Goal: Task Accomplishment & Management: Manage account settings

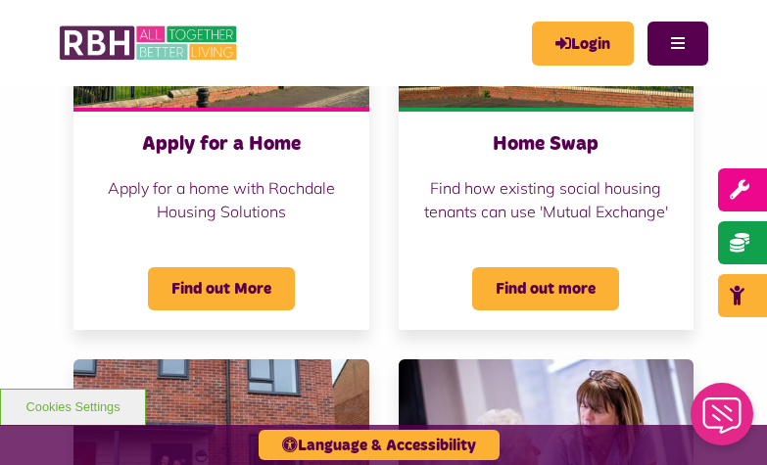
scroll to position [1099, 0]
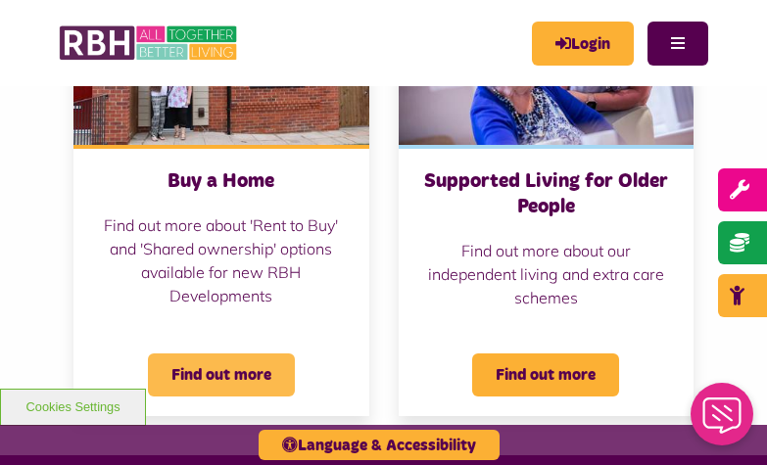
click at [209, 368] on span "Find out more" at bounding box center [221, 375] width 147 height 43
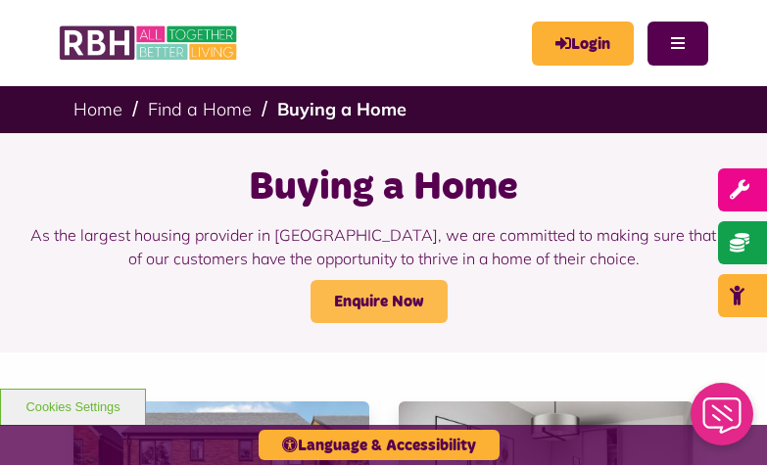
click at [357, 295] on link "Enquire Now" at bounding box center [379, 301] width 137 height 43
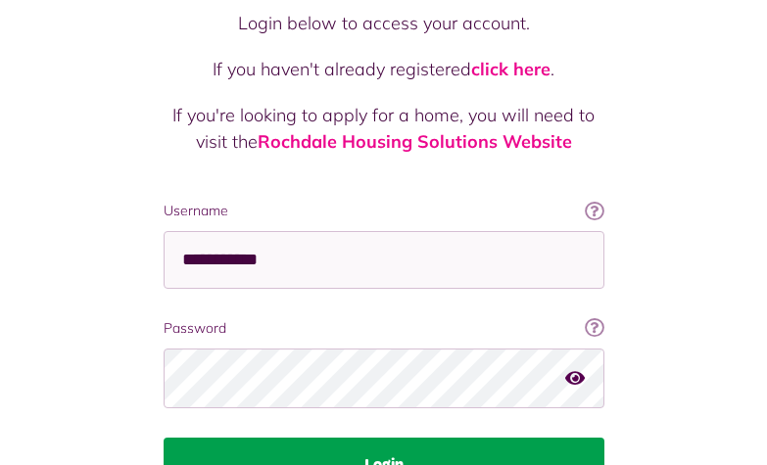
scroll to position [294, 0]
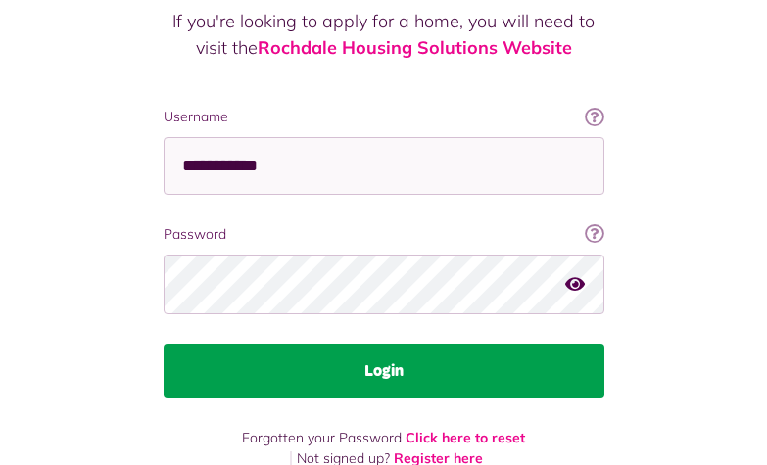
click at [383, 344] on button "Login" at bounding box center [384, 371] width 441 height 55
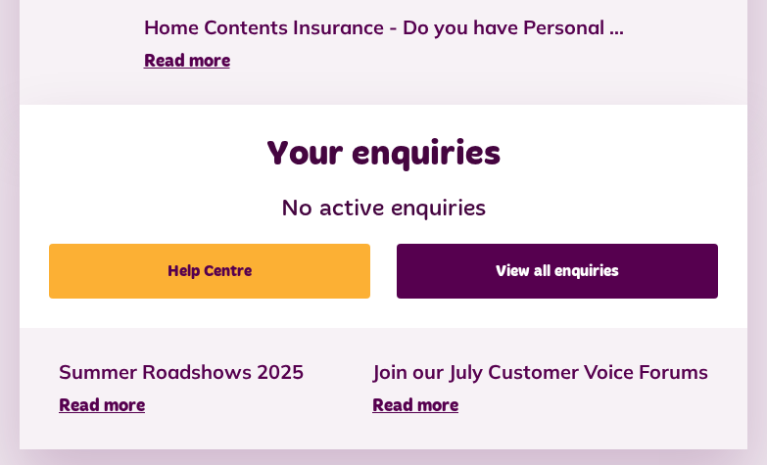
scroll to position [866, 0]
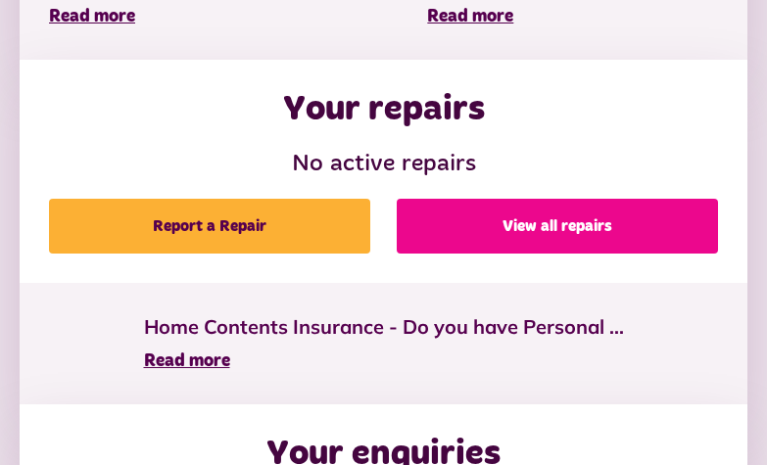
click at [566, 227] on link "View all repairs" at bounding box center [557, 226] width 321 height 55
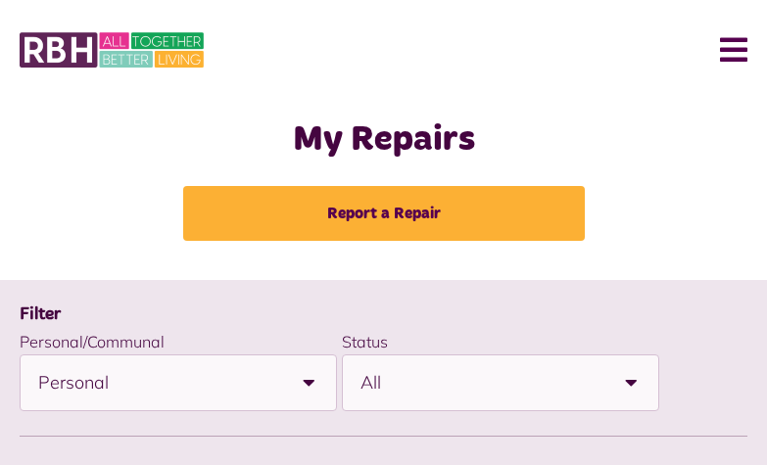
click at [730, 52] on button "Menu" at bounding box center [726, 50] width 42 height 61
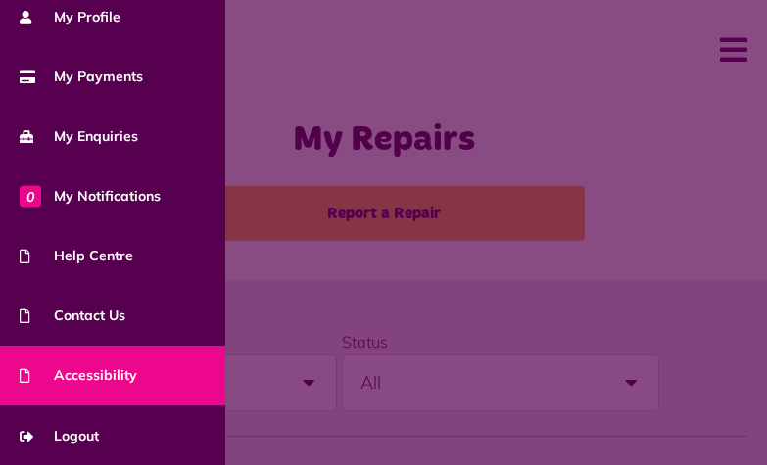
scroll to position [100, 0]
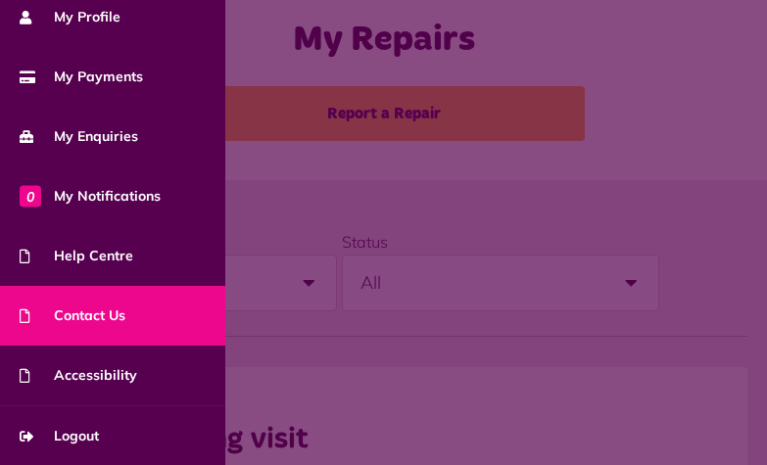
click at [118, 314] on span "Contact Us" at bounding box center [73, 316] width 106 height 21
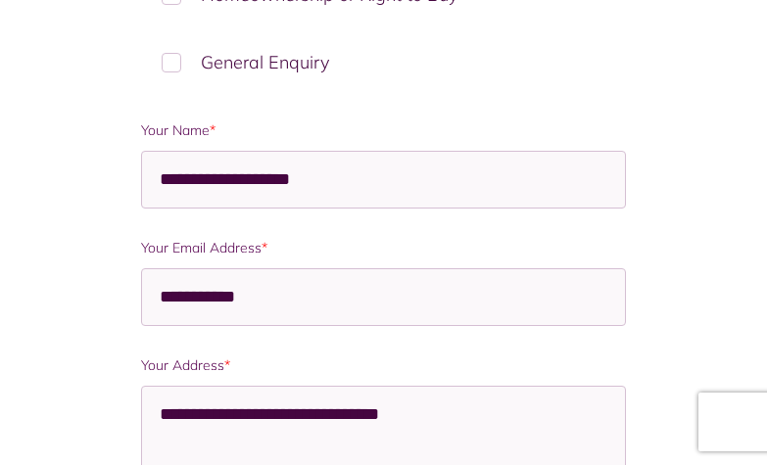
scroll to position [500, 0]
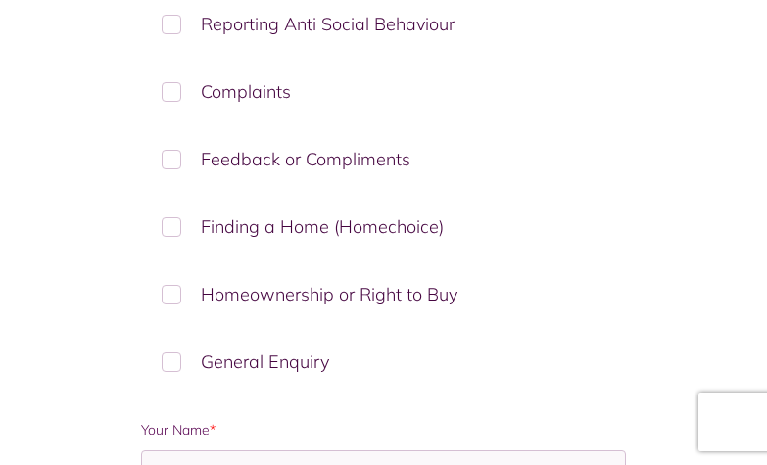
click at [171, 296] on label "Homeownership or Right to Buy" at bounding box center [383, 295] width 485 height 58
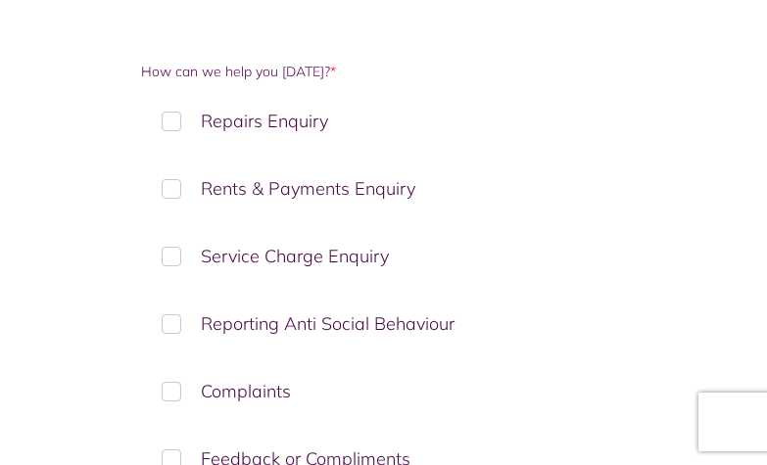
scroll to position [0, 0]
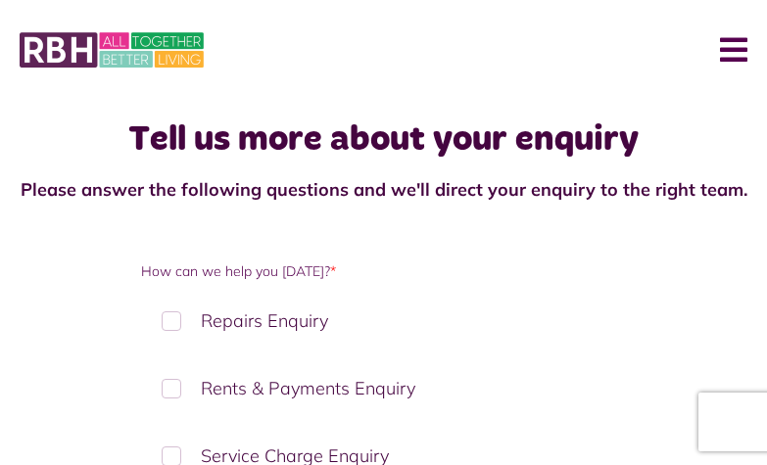
click at [727, 50] on button "Menu" at bounding box center [726, 50] width 42 height 61
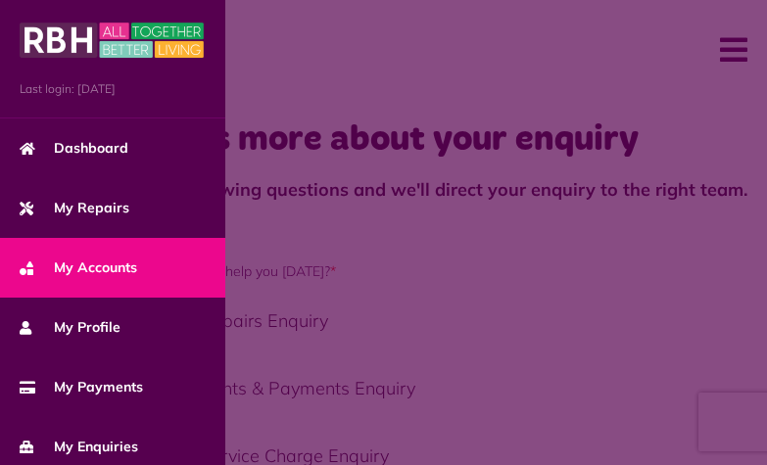
click at [139, 261] on link "My Accounts" at bounding box center [112, 268] width 225 height 60
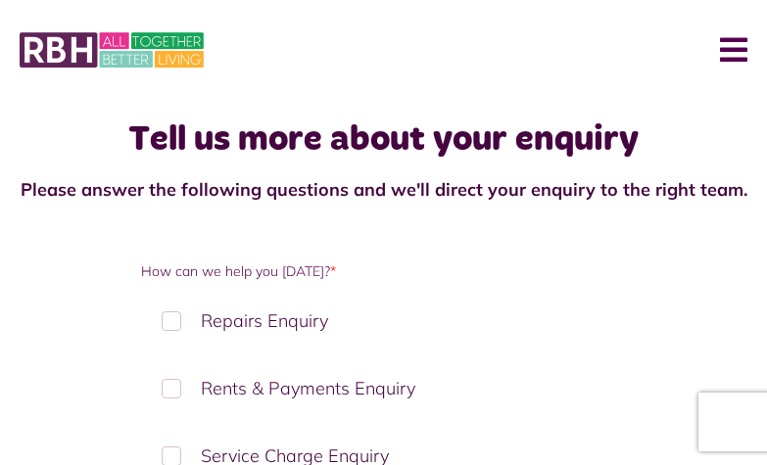
click at [724, 43] on button "Menu" at bounding box center [726, 50] width 42 height 61
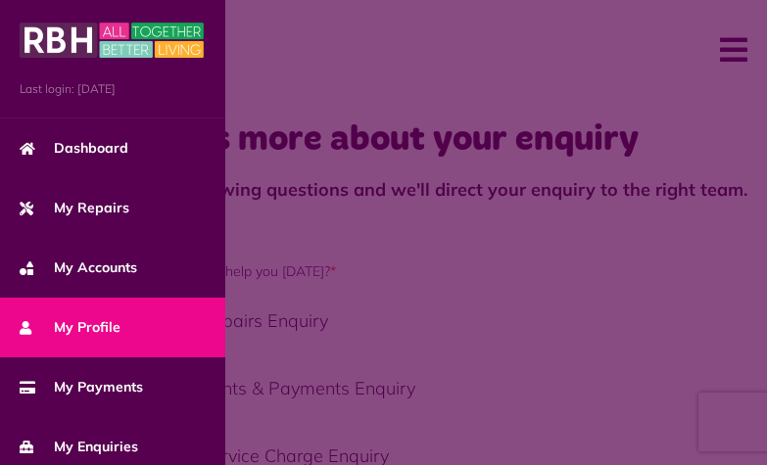
click at [79, 325] on span "My Profile" at bounding box center [70, 327] width 101 height 21
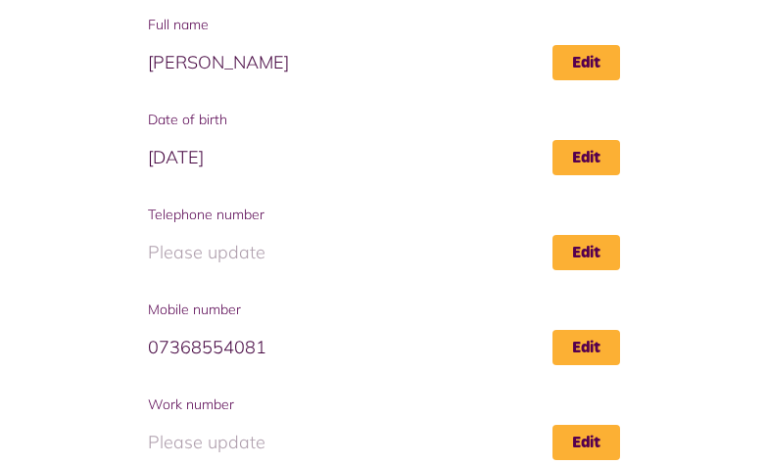
scroll to position [500, 0]
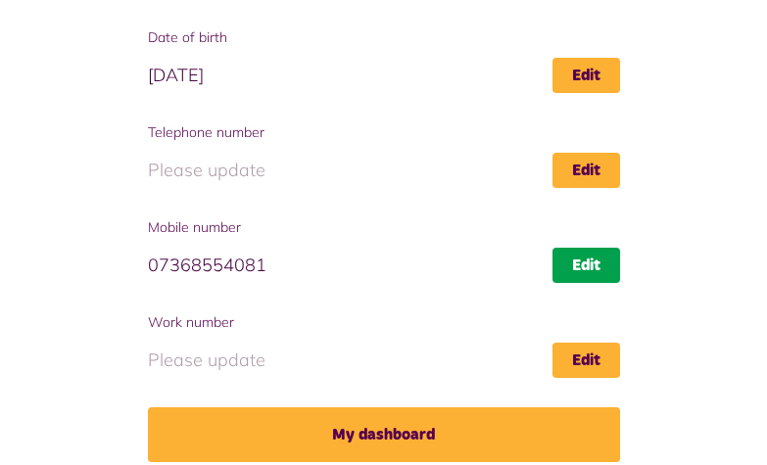
click at [580, 267] on link "Edit" at bounding box center [587, 265] width 68 height 35
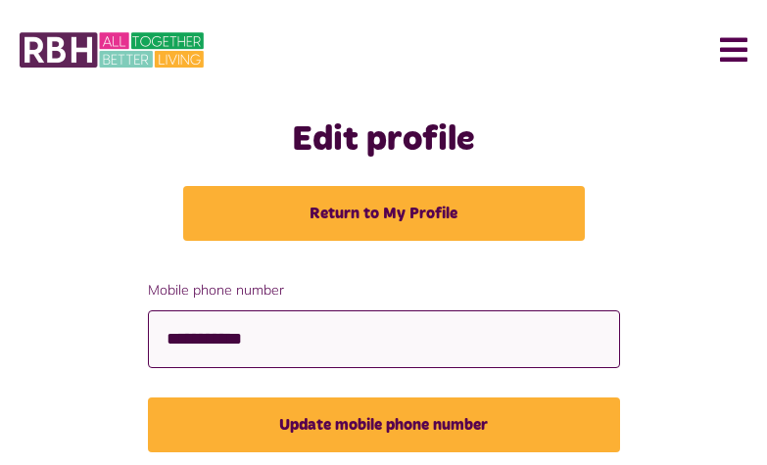
click at [294, 343] on input "**********" at bounding box center [384, 340] width 472 height 58
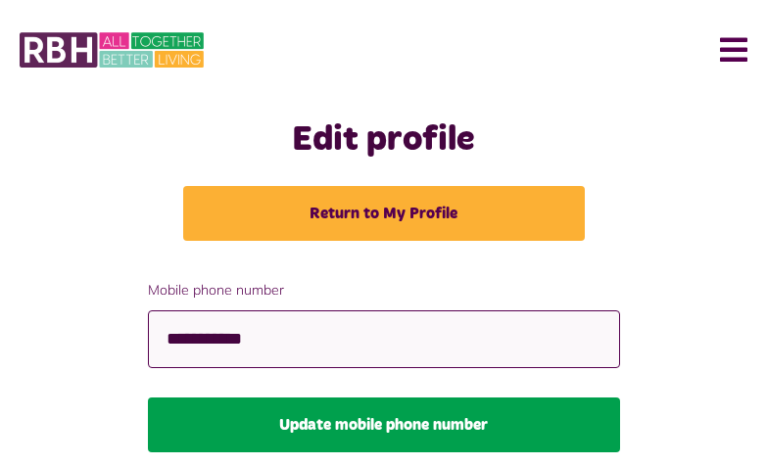
type input "**********"
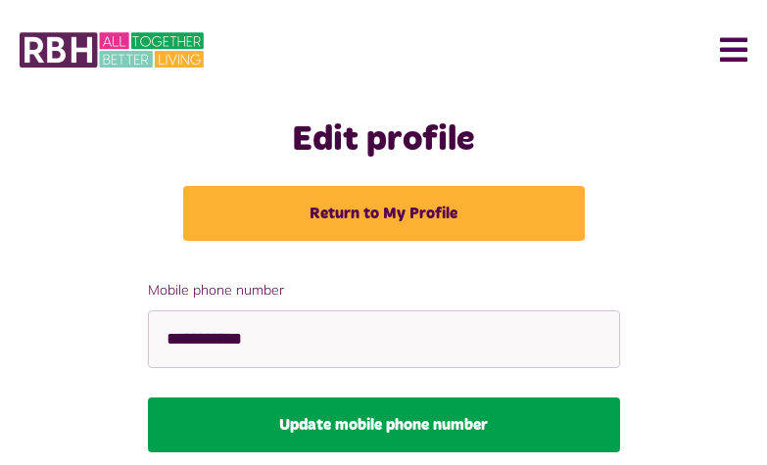
click at [341, 418] on button "Update mobile phone number" at bounding box center [384, 425] width 472 height 55
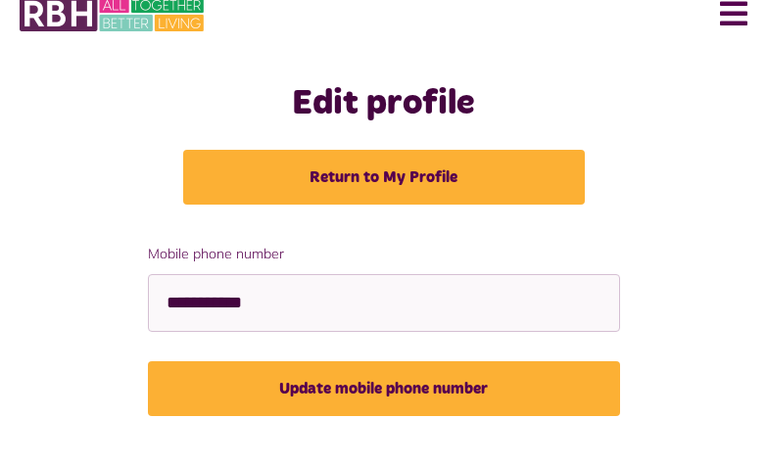
scroll to position [38, 0]
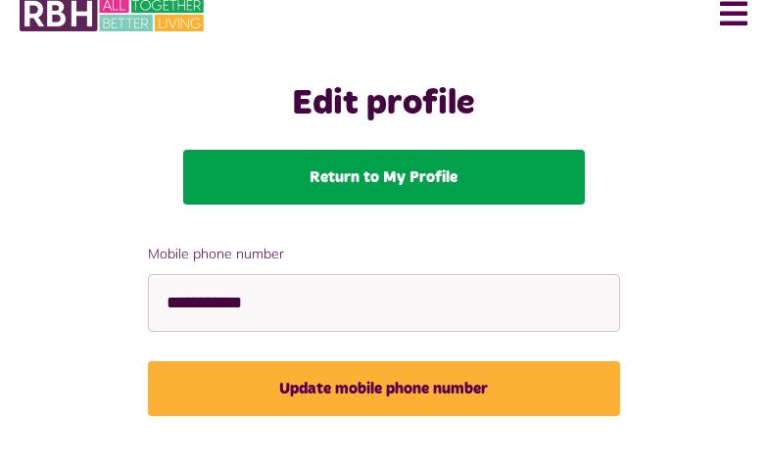
click at [376, 166] on link "Return to My Profile" at bounding box center [384, 177] width 402 height 55
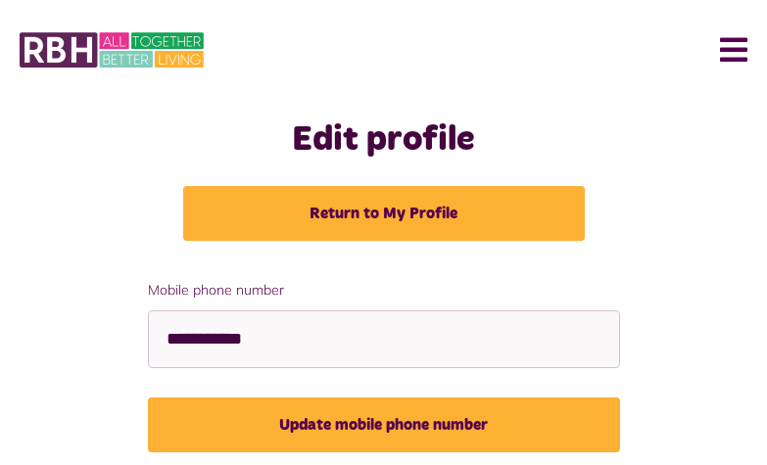
scroll to position [38, 0]
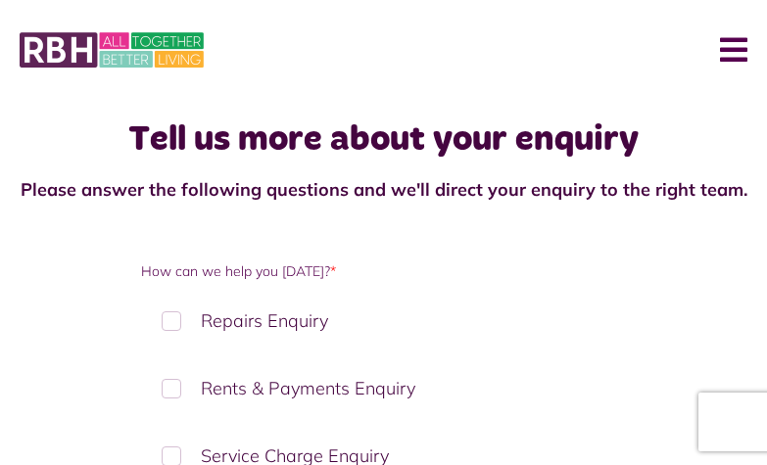
scroll to position [600, 0]
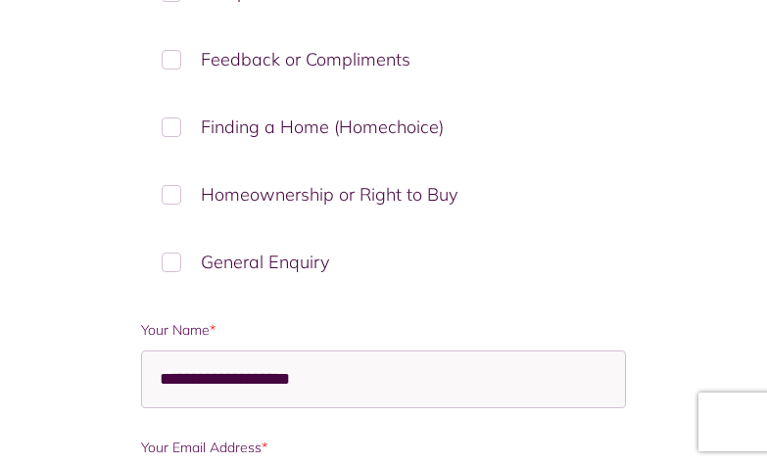
click at [172, 201] on label "Homeownership or Right to Buy" at bounding box center [383, 195] width 485 height 58
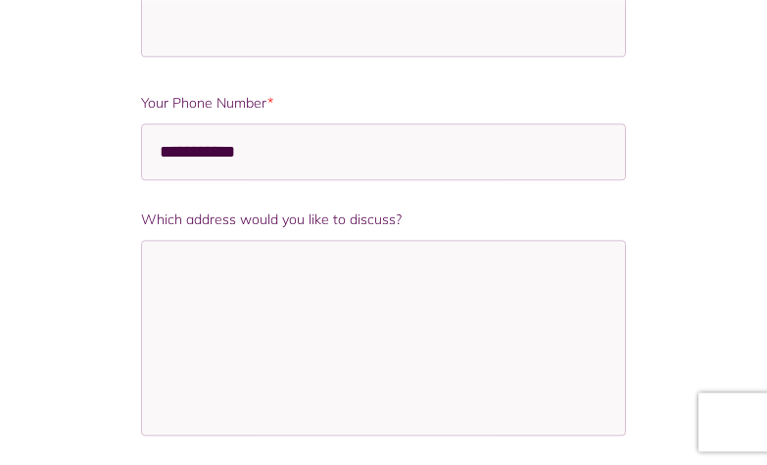
scroll to position [1299, 0]
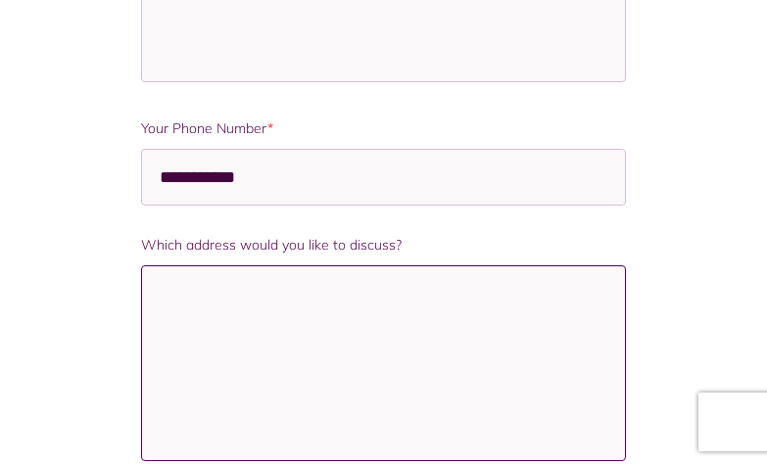
click at [169, 298] on textarea "Which address would you like to discuss?" at bounding box center [383, 364] width 485 height 196
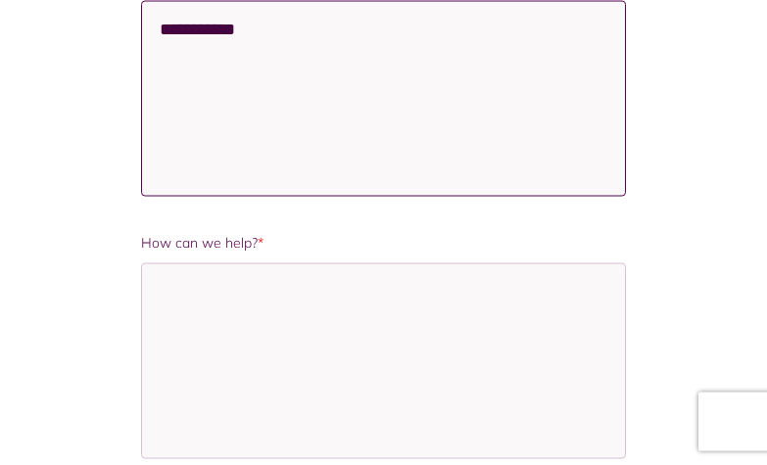
scroll to position [1599, 0]
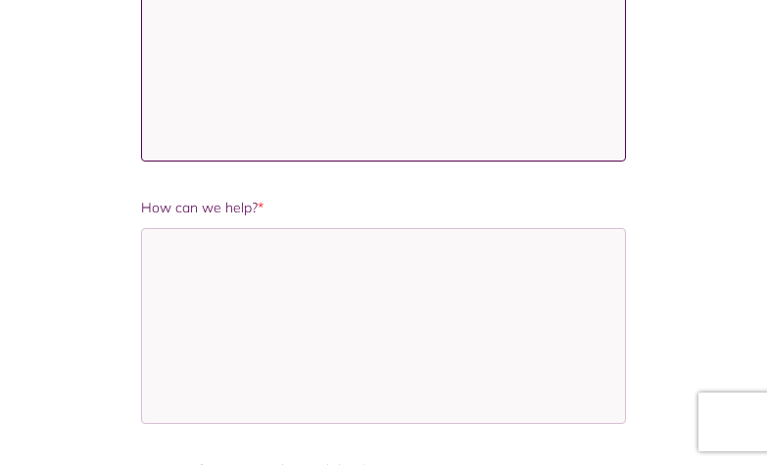
type textarea "**********"
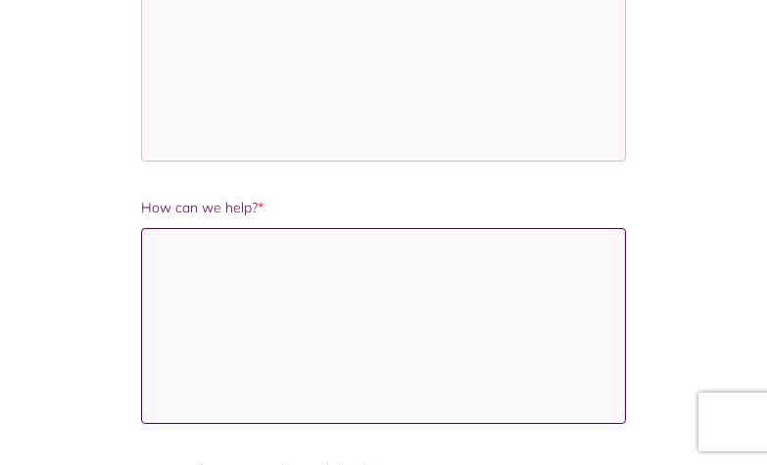
click at [338, 270] on textarea "How can we help? *" at bounding box center [383, 326] width 485 height 196
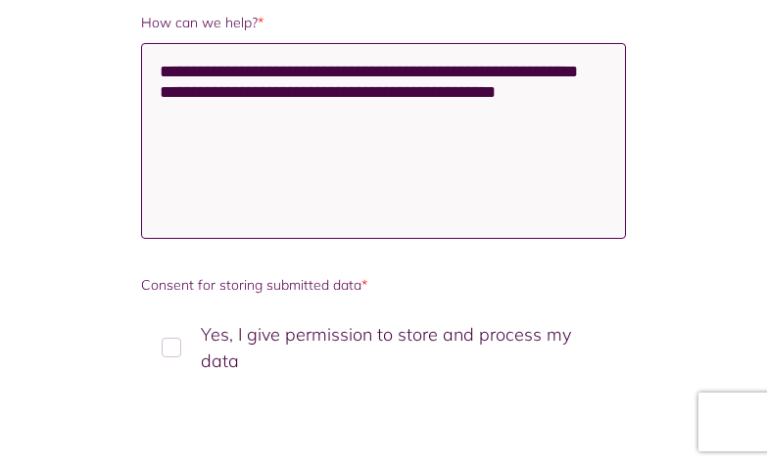
scroll to position [1799, 0]
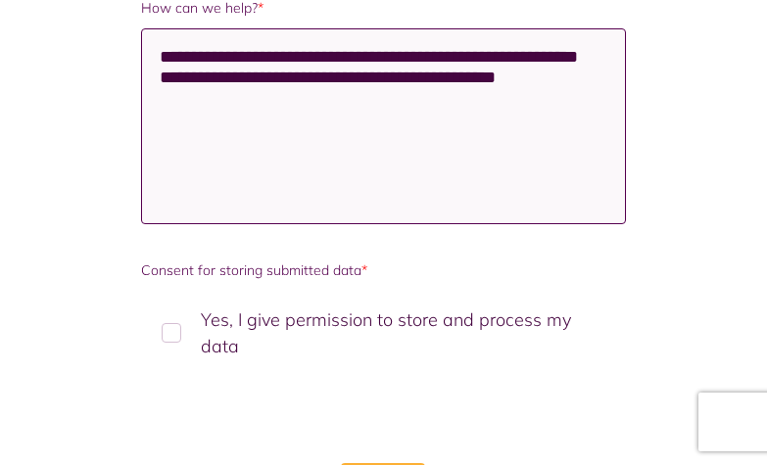
type textarea "**********"
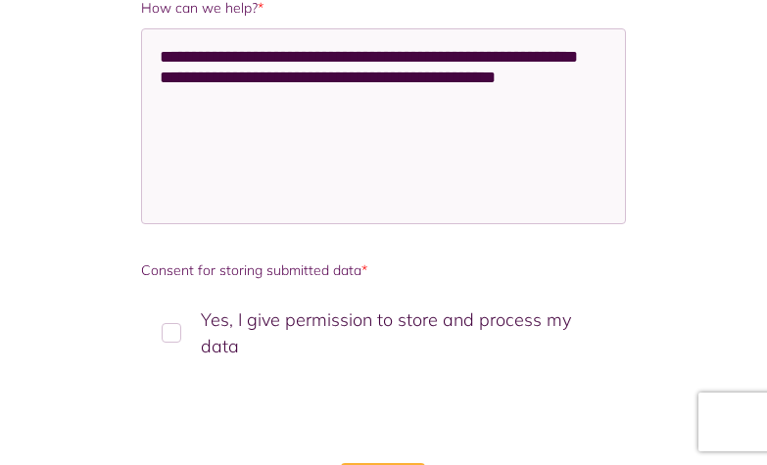
click at [167, 329] on label "Yes, I give permission to store and process my data" at bounding box center [383, 333] width 485 height 84
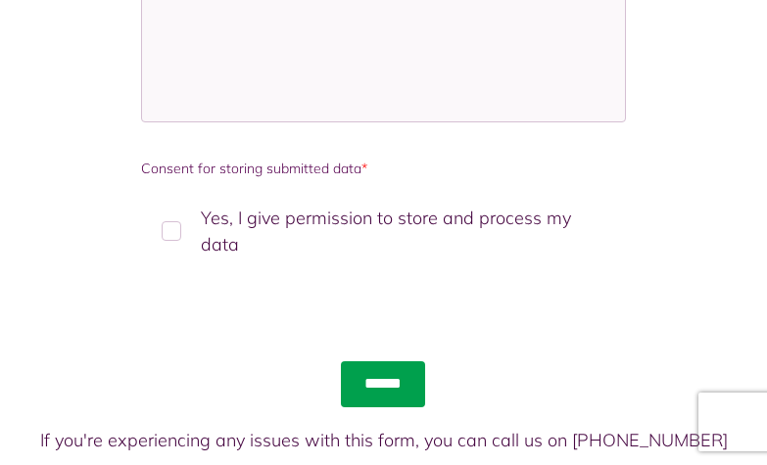
click at [390, 378] on input "******" at bounding box center [383, 384] width 84 height 45
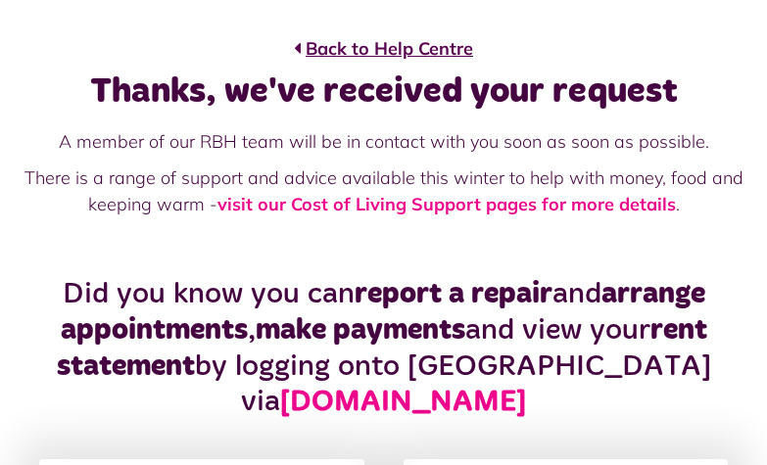
scroll to position [101, 0]
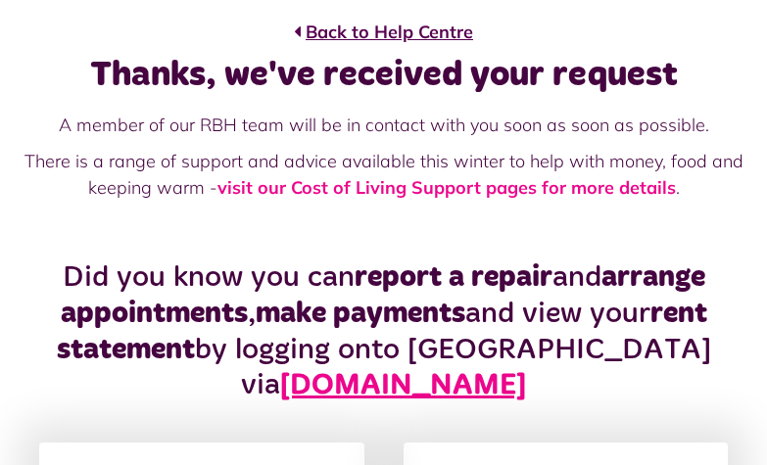
click at [321, 392] on link "[DOMAIN_NAME]" at bounding box center [403, 385] width 246 height 29
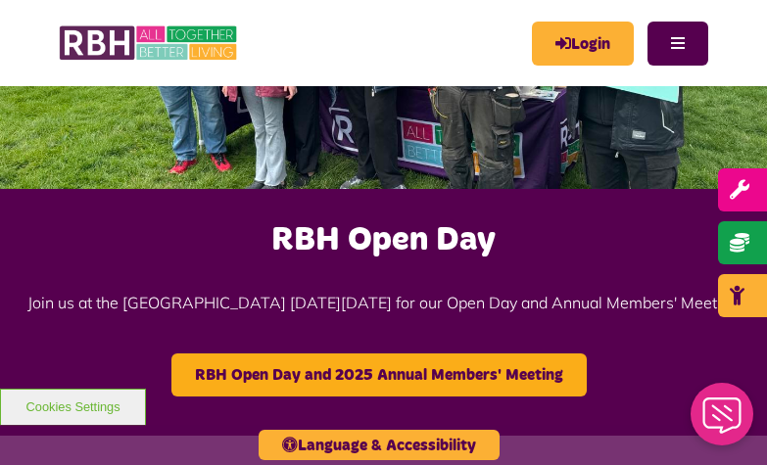
scroll to position [400, 0]
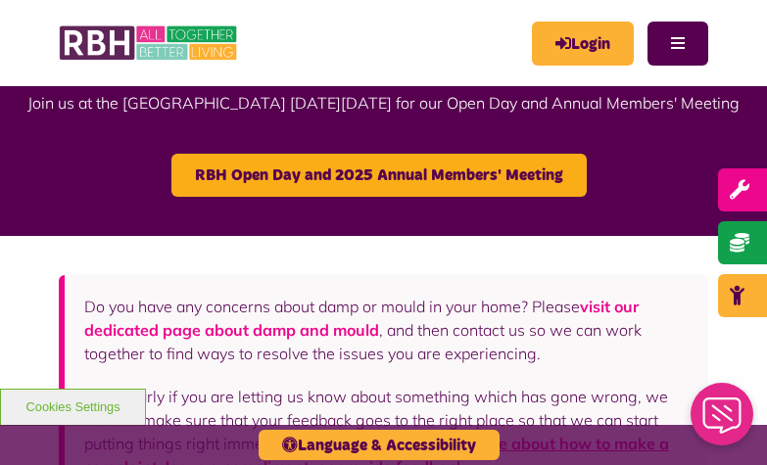
click at [605, 309] on link "visit our dedicated page about damp and mould" at bounding box center [361, 318] width 555 height 43
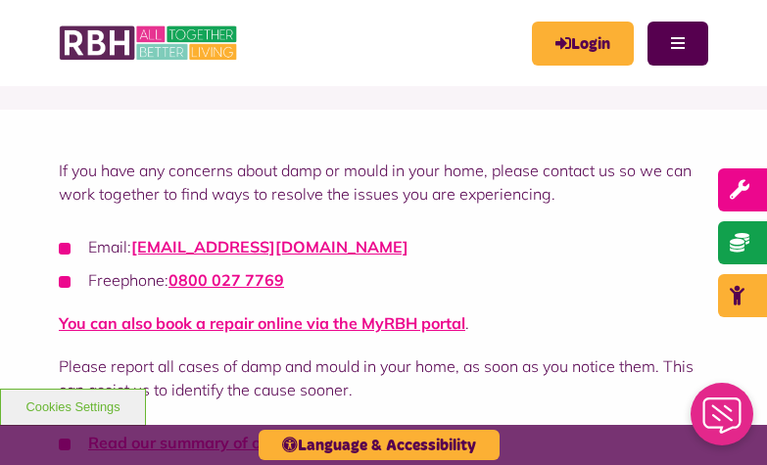
scroll to position [500, 0]
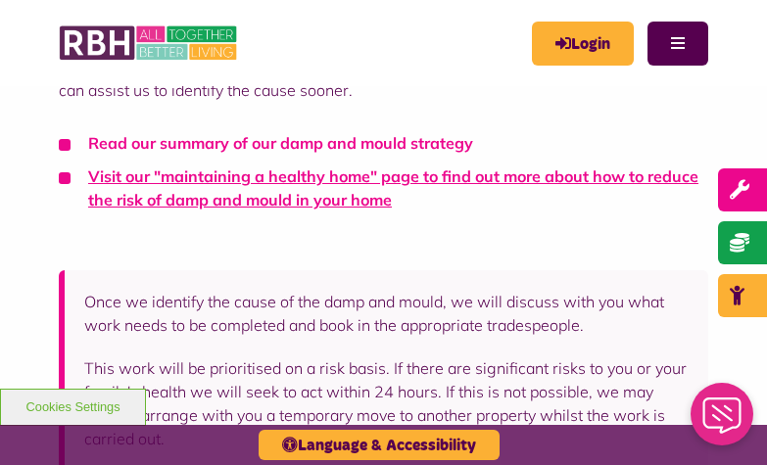
click at [358, 143] on link "Read our summary of our damp and mould strategy" at bounding box center [280, 143] width 385 height 20
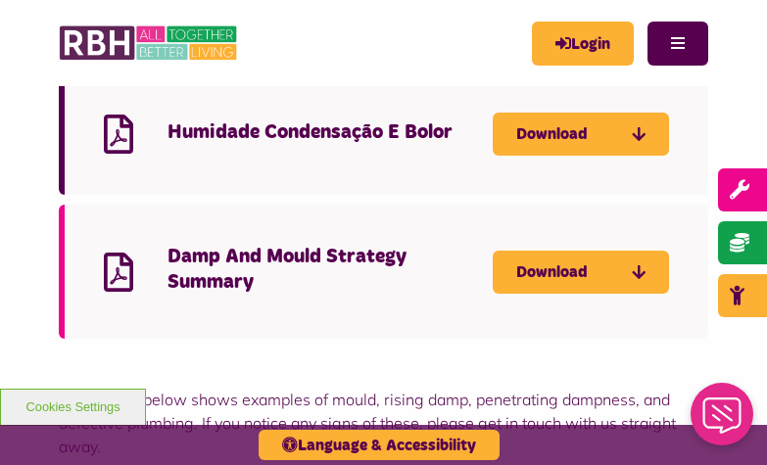
scroll to position [2166, 0]
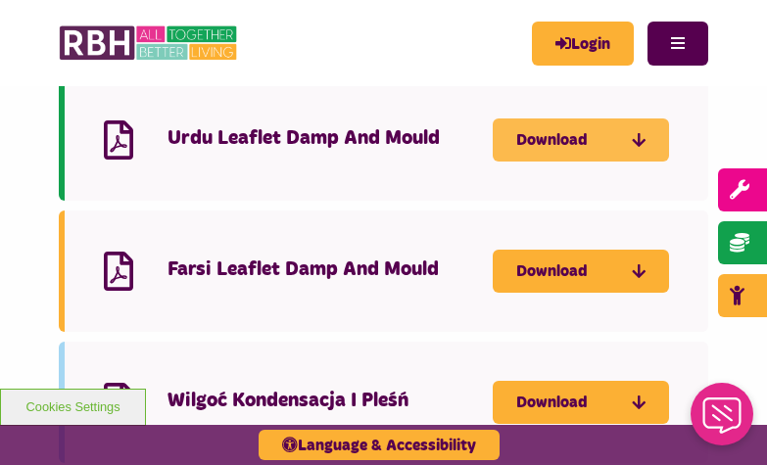
click at [577, 135] on link "Download" at bounding box center [581, 140] width 176 height 43
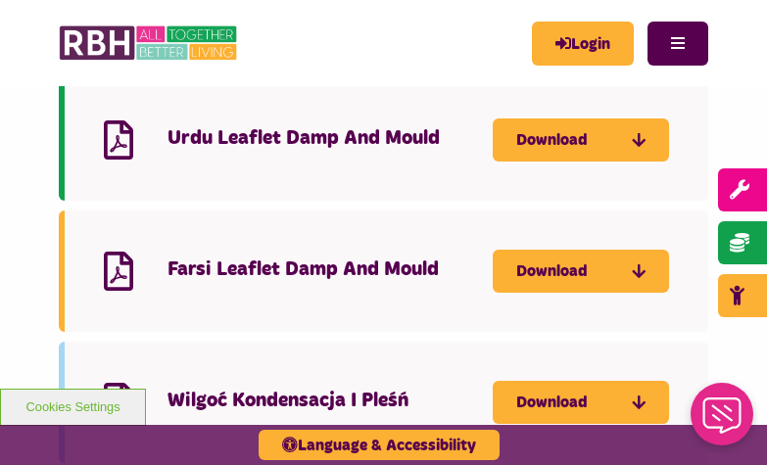
click at [696, 218] on div "Farsi Leaflet Damp And Mould Download" at bounding box center [384, 271] width 650 height 121
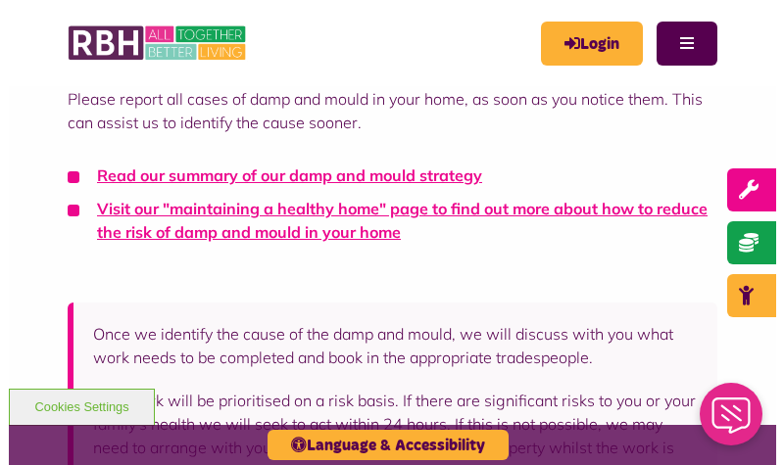
scroll to position [0, 0]
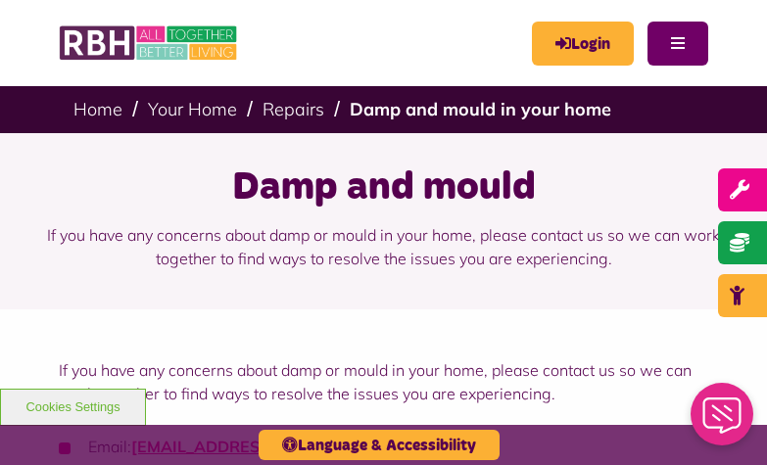
click at [668, 44] on button "Menu" at bounding box center [678, 44] width 61 height 44
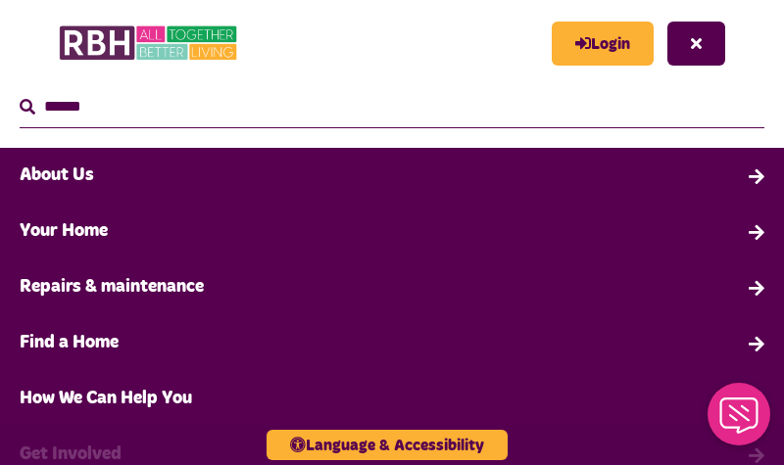
scroll to position [250, 0]
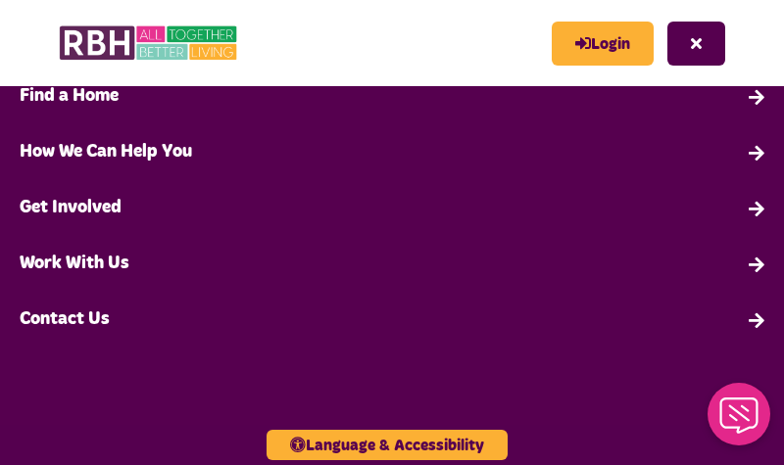
click at [90, 154] on link "How We Can Help You" at bounding box center [392, 152] width 784 height 56
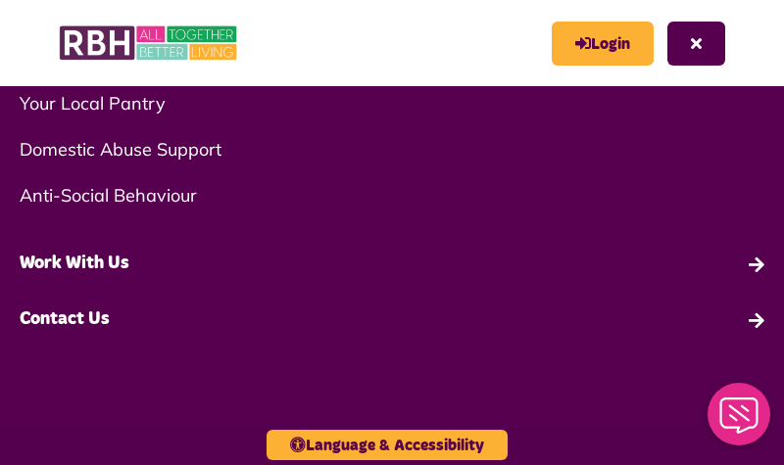
click at [44, 265] on link "Work With Us" at bounding box center [392, 264] width 784 height 56
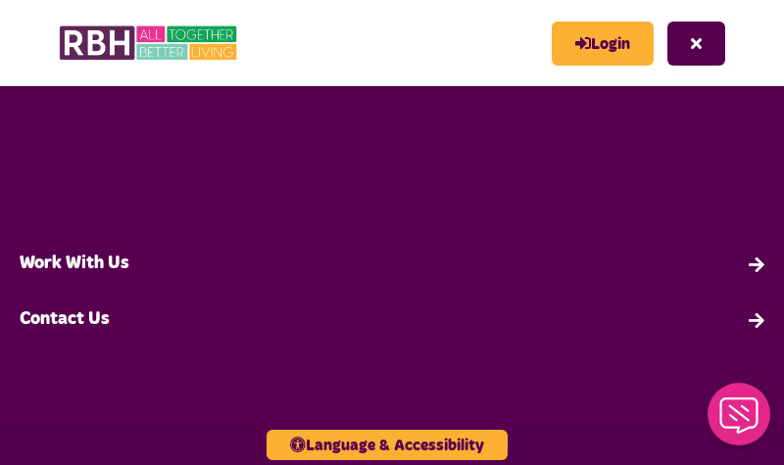
click at [740, 264] on link "Work With Us" at bounding box center [392, 264] width 784 height 56
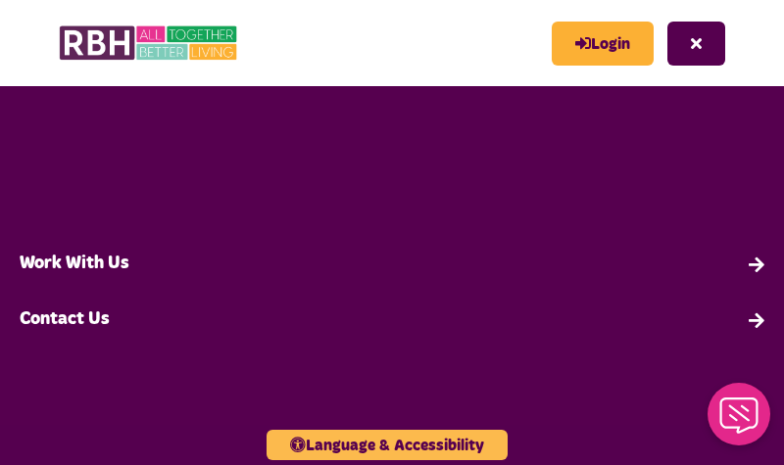
click at [406, 446] on button "Language & Accessibility" at bounding box center [386, 445] width 241 height 30
click at [406, 446] on body "Skip to main content Enable accessibility for low vision Open the accessibility…" at bounding box center [392, 232] width 784 height 465
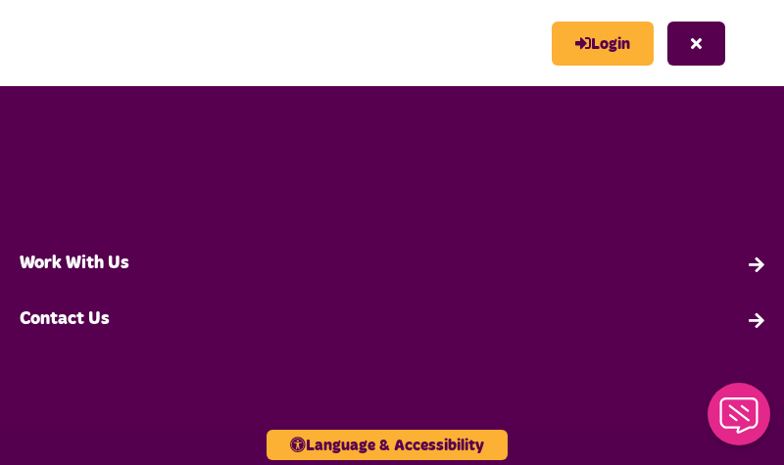
click at [738, 265] on link "Work With Us" at bounding box center [392, 264] width 784 height 56
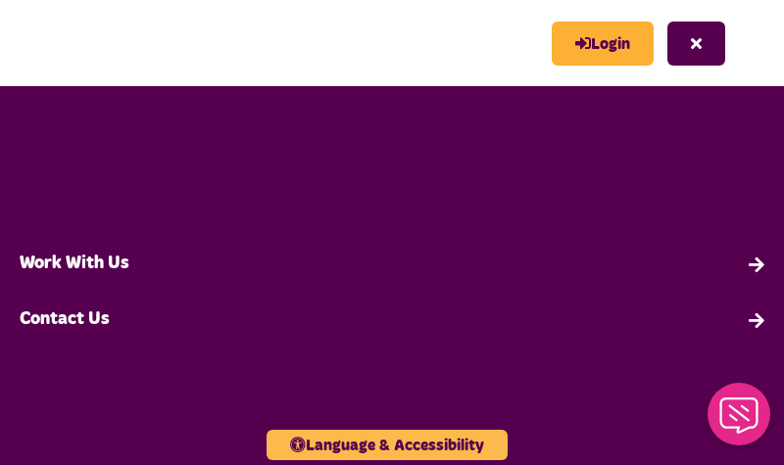
click at [395, 446] on button "Language & Accessibility" at bounding box center [386, 445] width 241 height 30
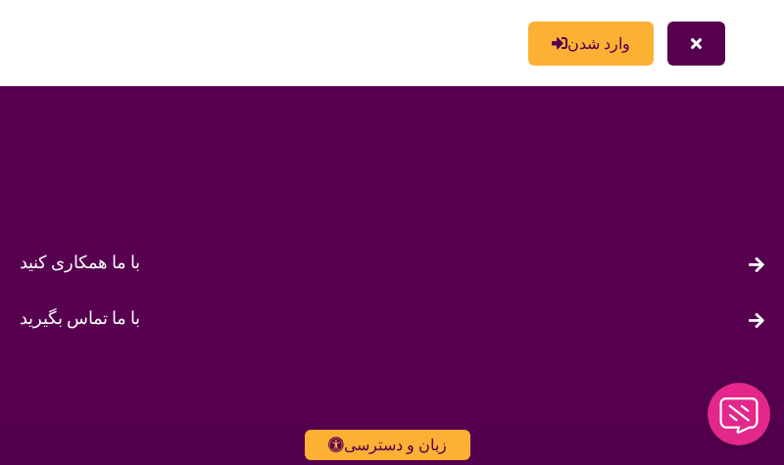
click at [738, 316] on link "با ما تماس بگیرید" at bounding box center [392, 320] width 784 height 56
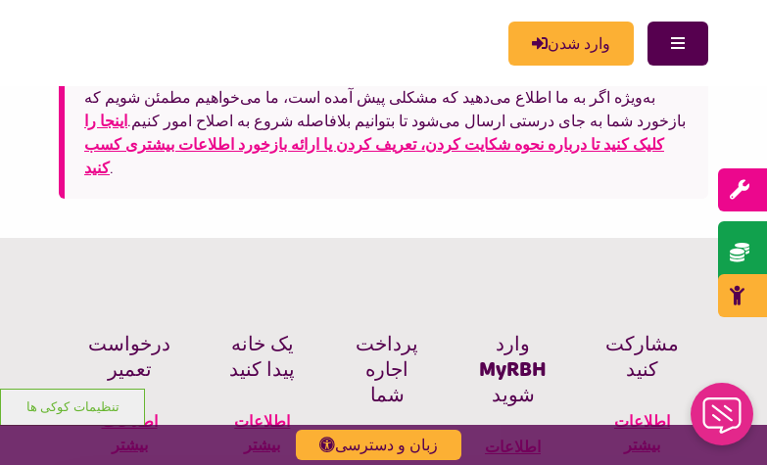
scroll to position [899, 0]
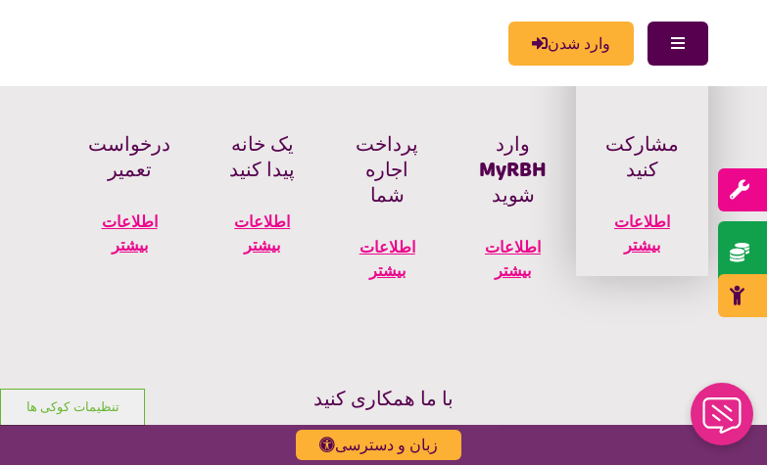
click at [646, 212] on span "اطلاعات بیشتر" at bounding box center [642, 233] width 56 height 43
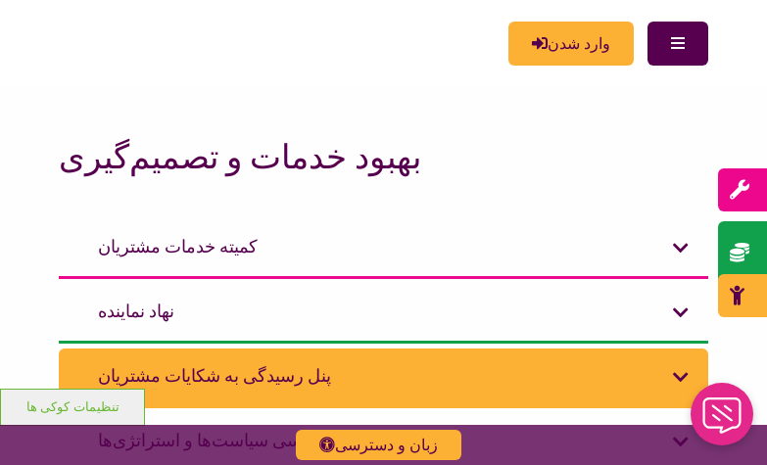
scroll to position [799, 0]
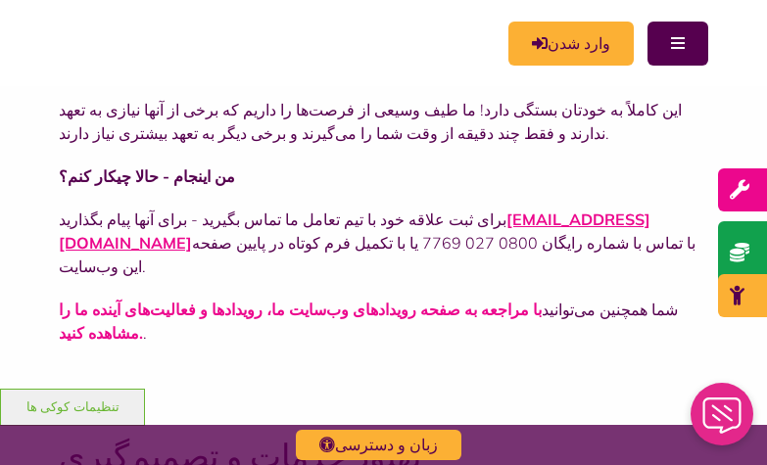
click at [398, 300] on link "با مراجعه به صفحه رویدادهای وب‌سایت ما، رویدادها و فعالیت‌های آینده ما را مشاهد…" at bounding box center [300, 321] width 483 height 43
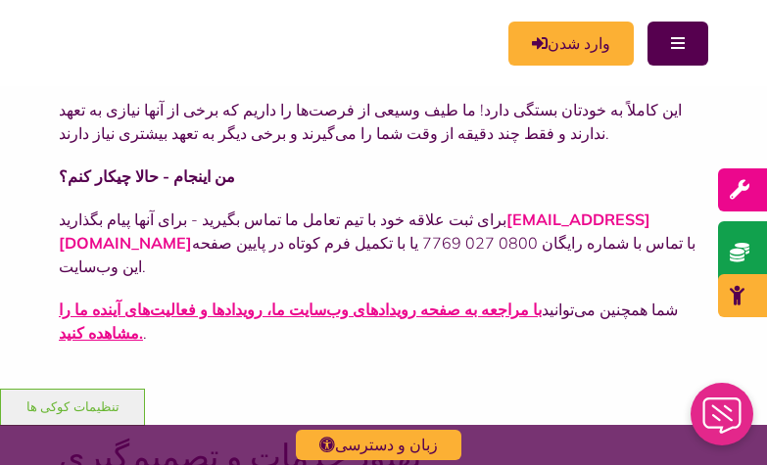
click at [507, 210] on link "engagement@rbh.org.uk" at bounding box center [355, 231] width 592 height 43
click at [531, 210] on link "engagement@rbh.org.uk" at bounding box center [355, 231] width 592 height 43
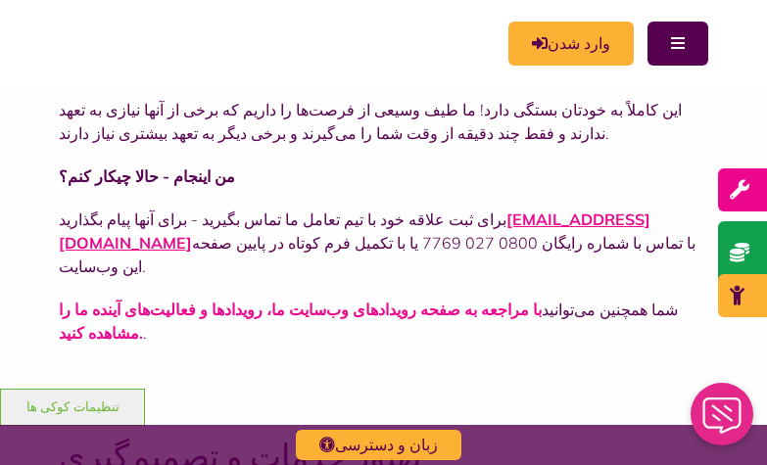
click at [367, 300] on link "با مراجعه به صفحه رویدادهای وب‌سایت ما، رویدادها و فعالیت‌های آینده ما را مشاهد…" at bounding box center [300, 321] width 483 height 43
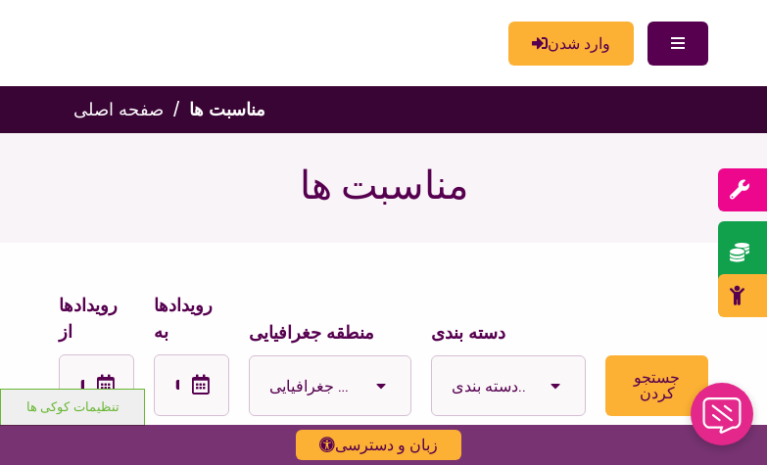
click at [566, 362] on b at bounding box center [555, 386] width 59 height 59
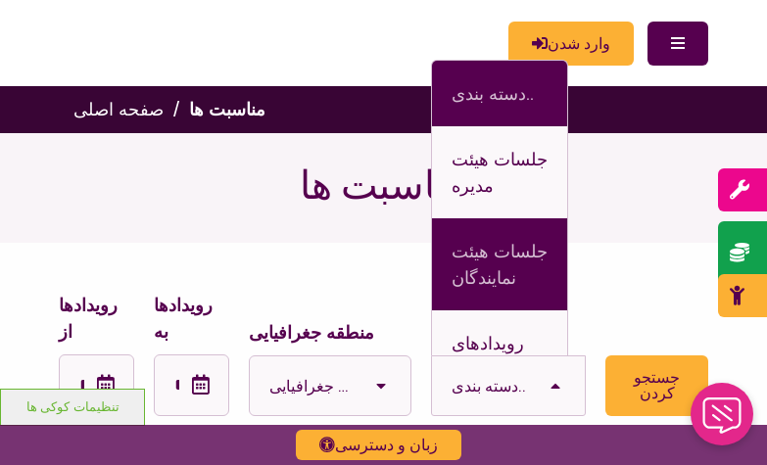
scroll to position [47, 0]
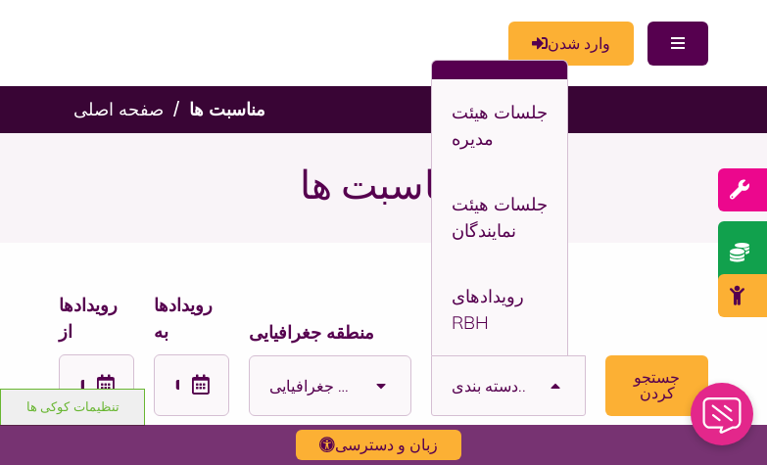
click at [668, 223] on div "مناسبت ها" at bounding box center [383, 188] width 767 height 110
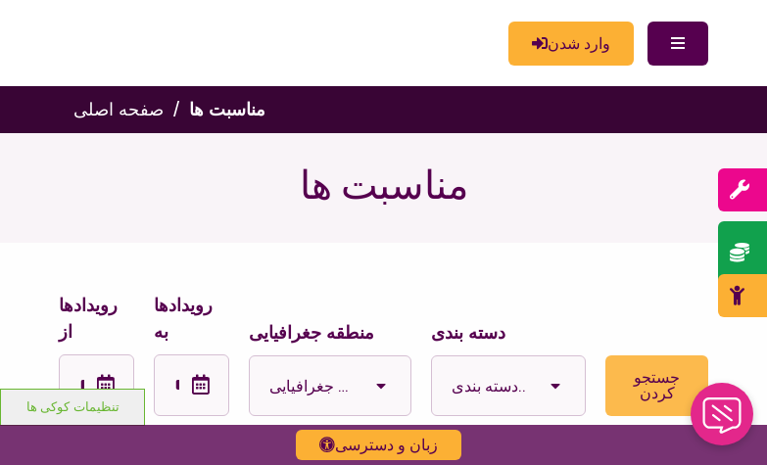
click at [663, 359] on button "جستجو کردن" at bounding box center [656, 386] width 103 height 61
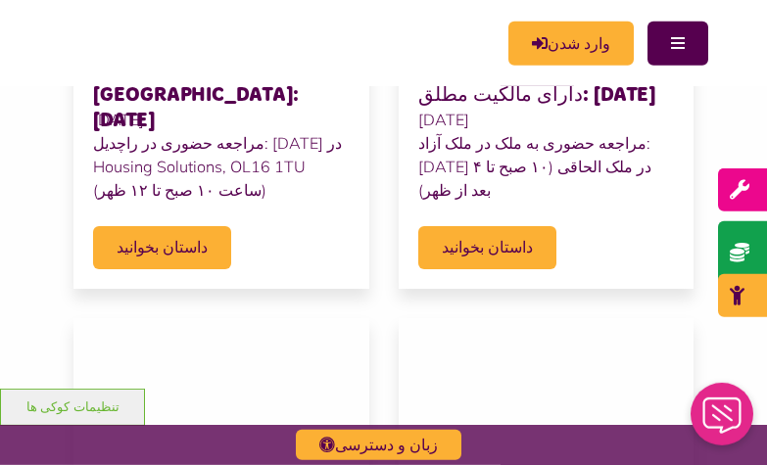
scroll to position [600, 0]
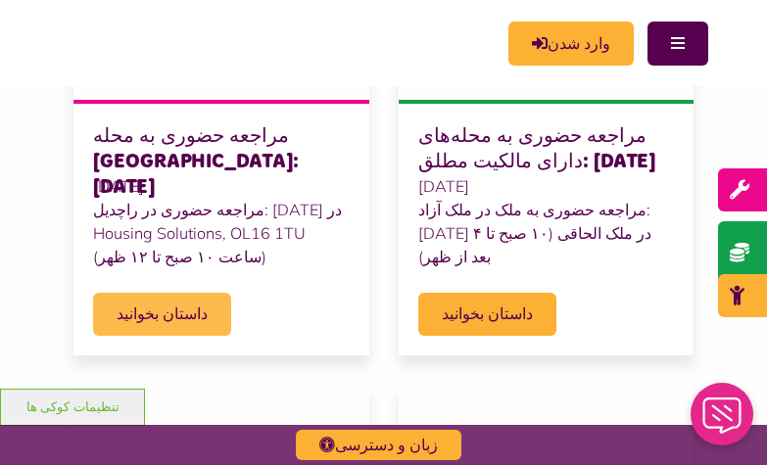
click at [140, 293] on span "داستان بخوانید" at bounding box center [162, 314] width 138 height 43
